Goal: Find specific page/section: Find specific page/section

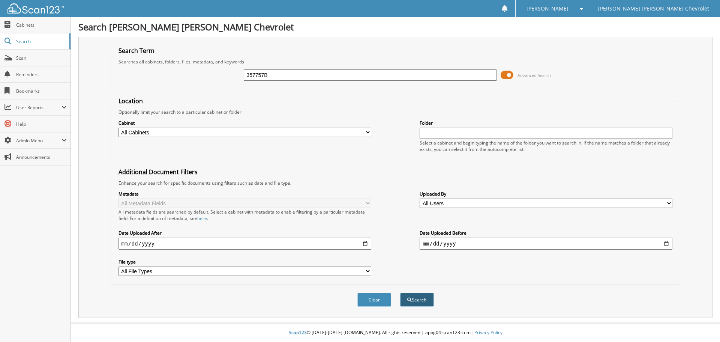
type input "357757B"
click at [415, 299] on button "Search" at bounding box center [417, 300] width 34 height 14
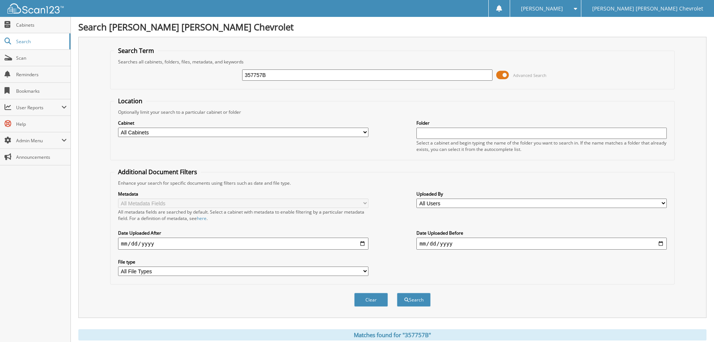
click at [204, 132] on select "All Cabinets ACCOUNTS PAYABLE AMERICAN EXPRESS CAR DEALS CASH RECEIPTS CHEVY OP…" at bounding box center [243, 132] width 251 height 9
select select "21491"
click at [118, 128] on select "All Cabinets ACCOUNTS PAYABLE AMERICAN EXPRESS CAR DEALS CASH RECEIPTS CHEVY OP…" at bounding box center [243, 132] width 251 height 9
click at [453, 135] on input "text" at bounding box center [542, 133] width 251 height 11
type input "[PERSON_NAME]"
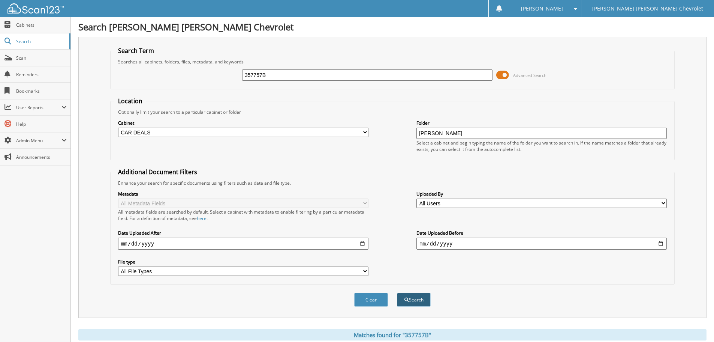
click at [414, 300] on button "Search" at bounding box center [414, 300] width 34 height 14
click at [31, 45] on link "Search" at bounding box center [35, 41] width 71 height 16
